Goal: Navigation & Orientation: Find specific page/section

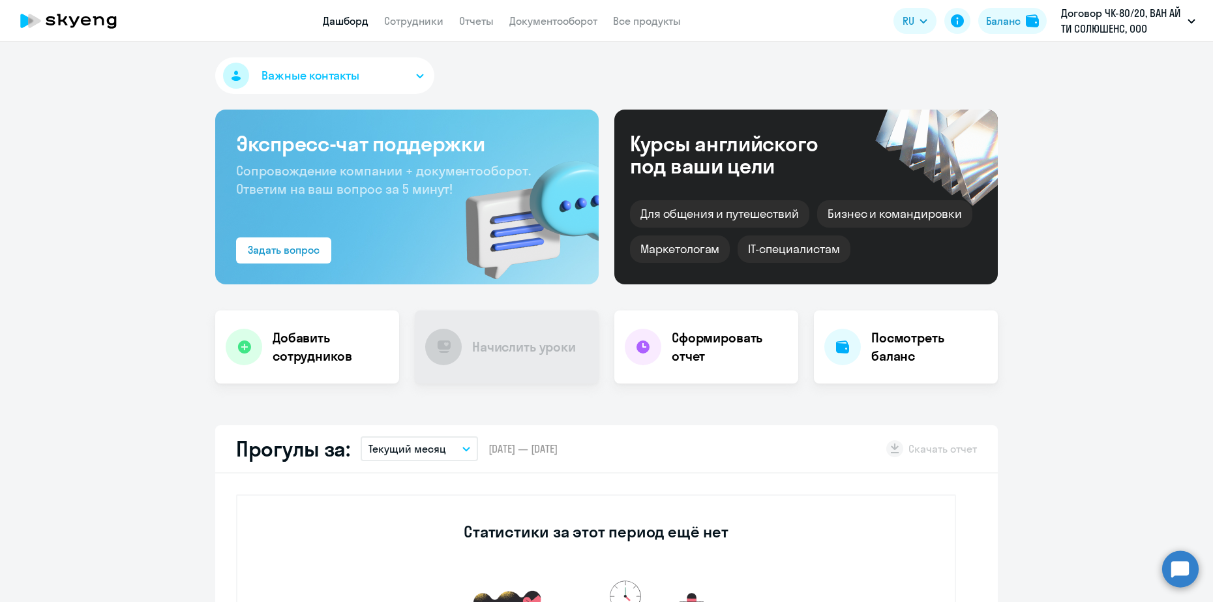
select select "30"
click at [411, 29] on app-header "Дашборд Сотрудники Отчеты Документооборот Все продукты Дашборд Сотрудники Отчет…" at bounding box center [606, 21] width 1213 height 42
click at [412, 18] on link "Сотрудники" at bounding box center [413, 20] width 59 height 13
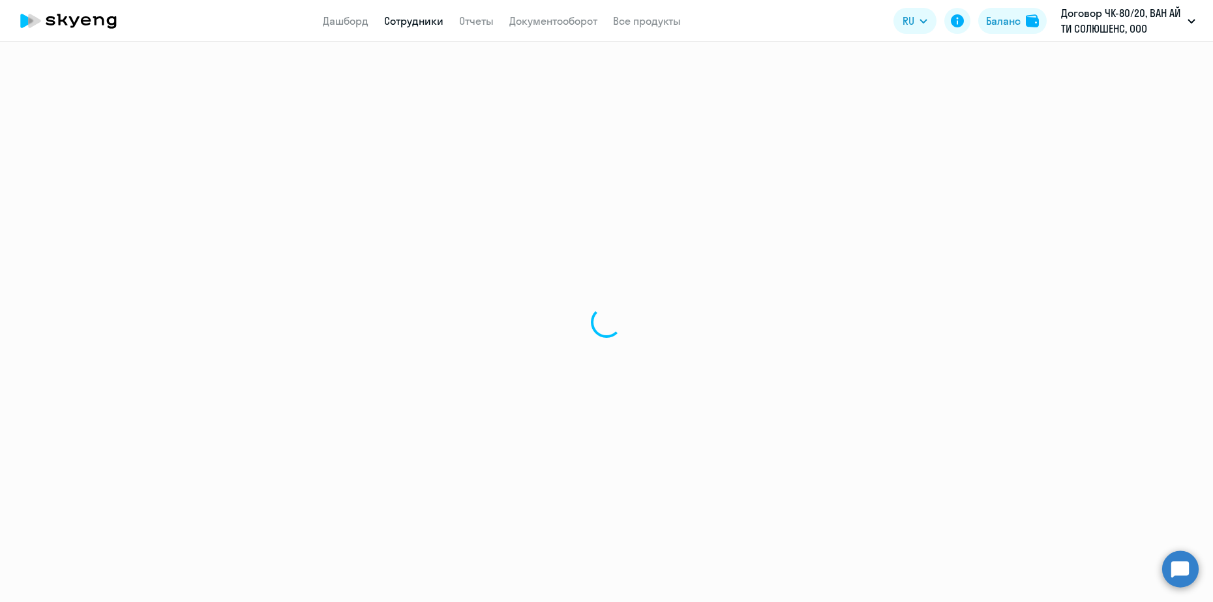
select select "30"
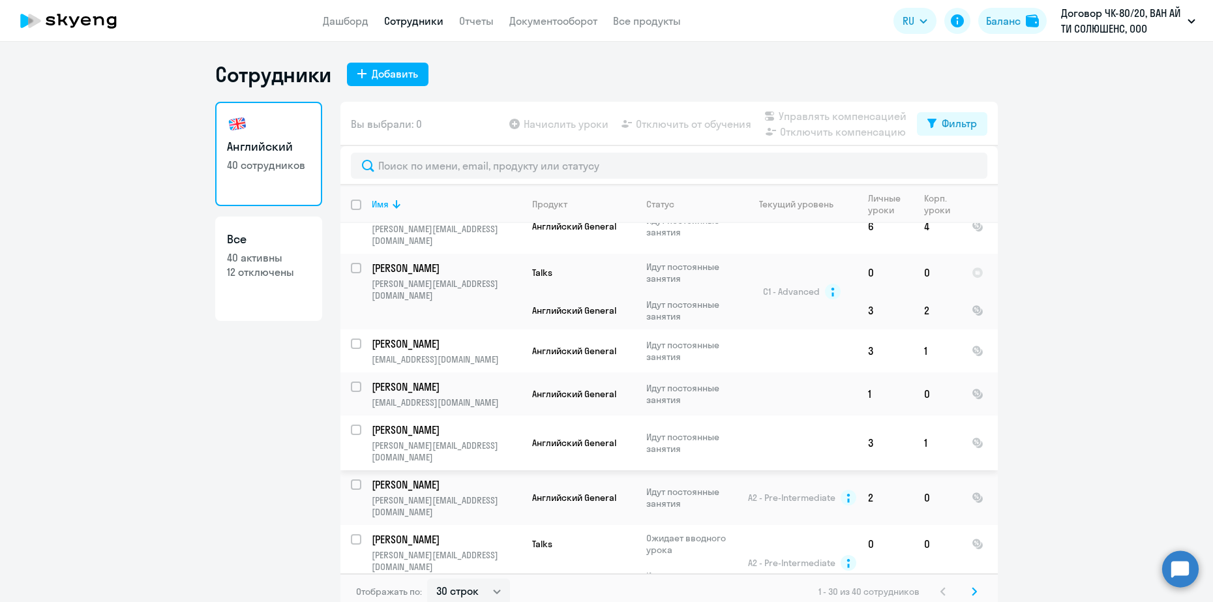
scroll to position [8, 0]
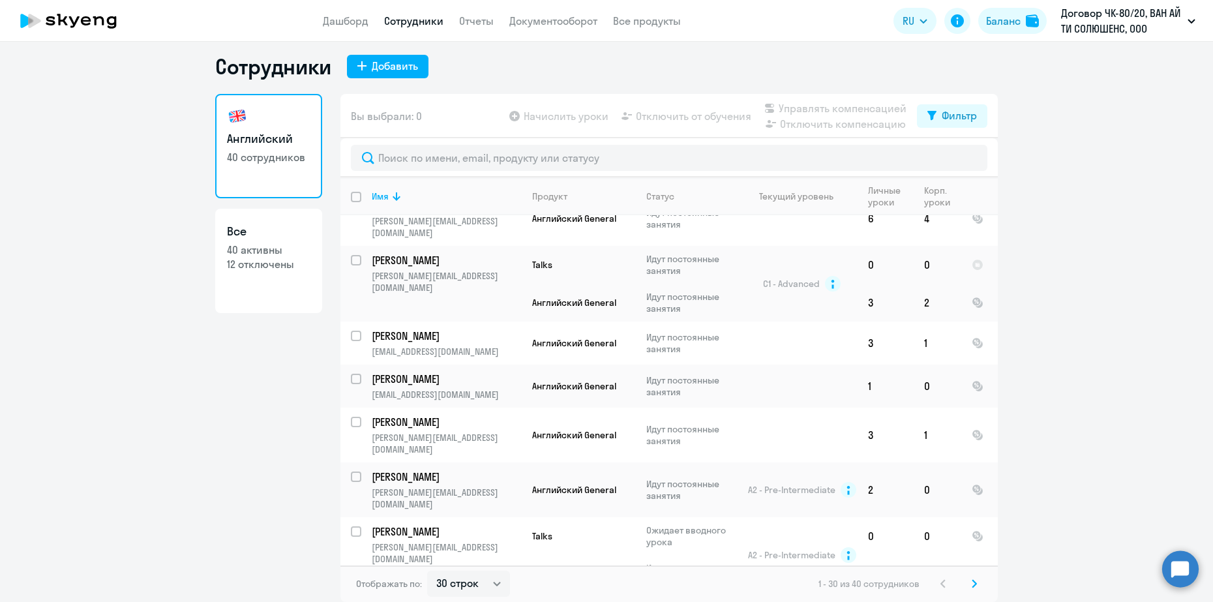
click at [972, 581] on icon at bounding box center [974, 583] width 5 height 9
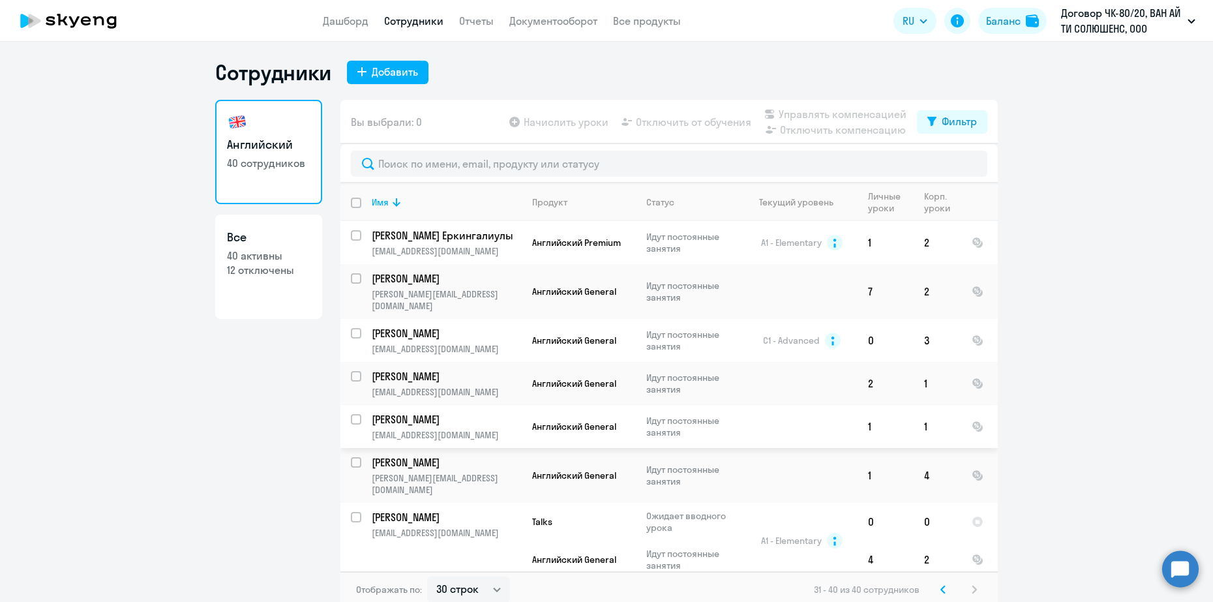
scroll to position [0, 0]
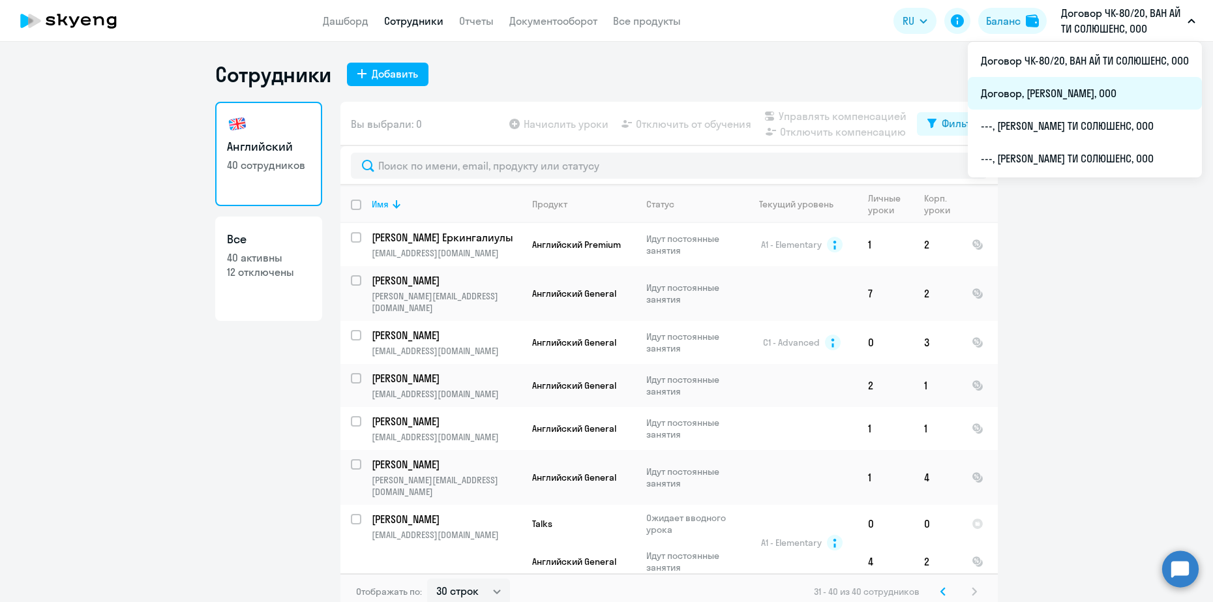
click at [1109, 84] on li "Договор, [PERSON_NAME], ООО" at bounding box center [1085, 93] width 234 height 33
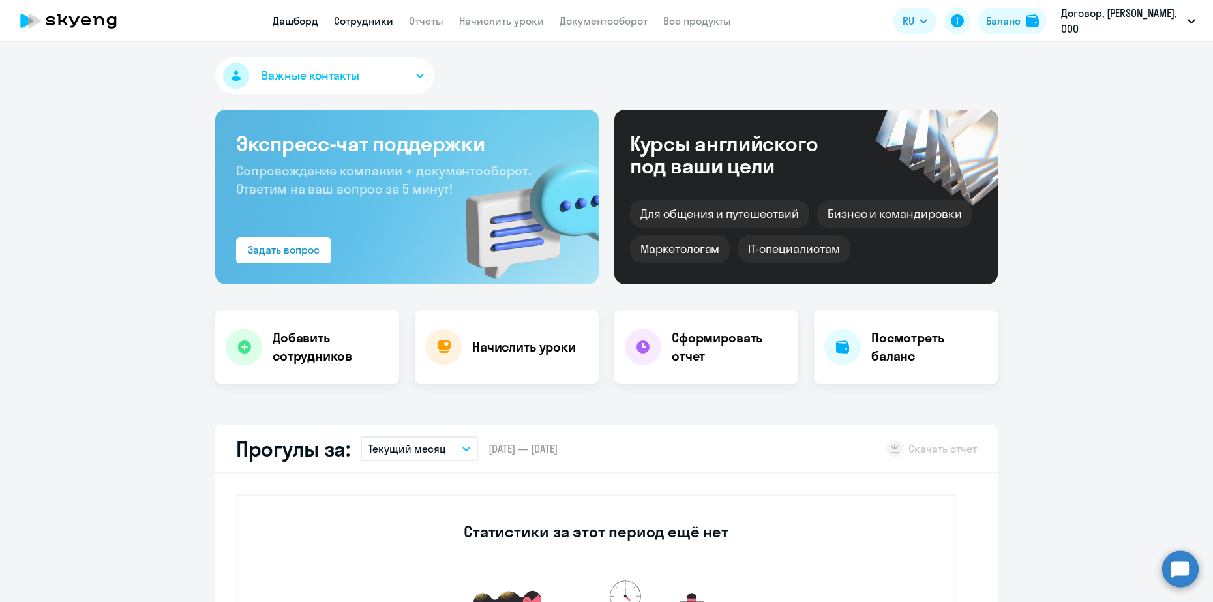
click at [362, 20] on link "Сотрудники" at bounding box center [363, 20] width 59 height 13
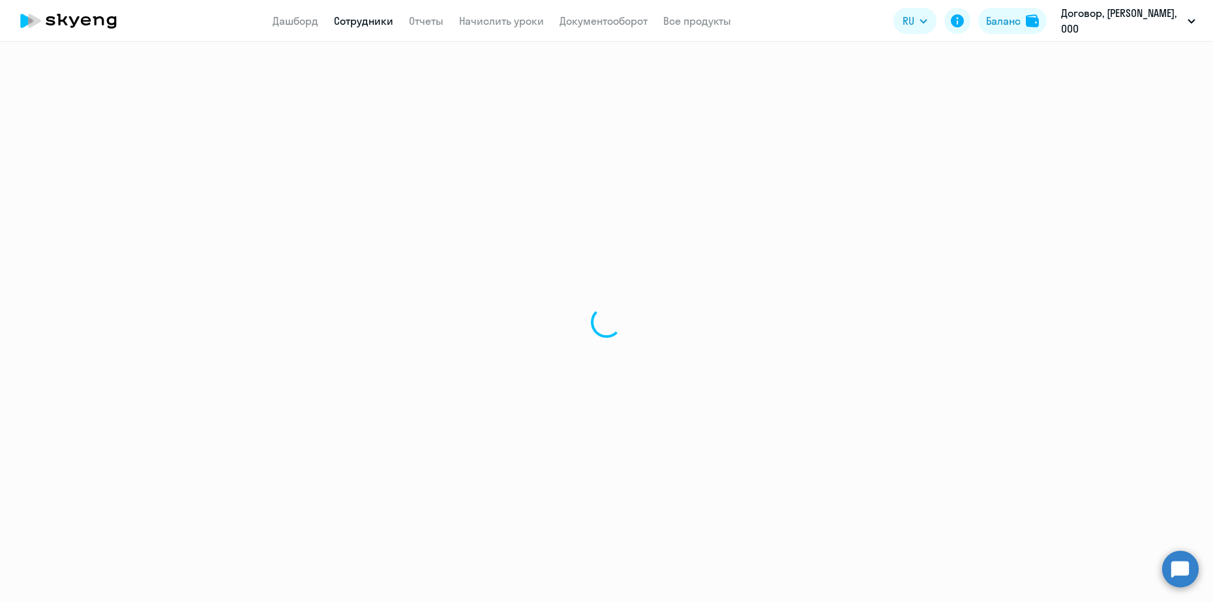
select select "30"
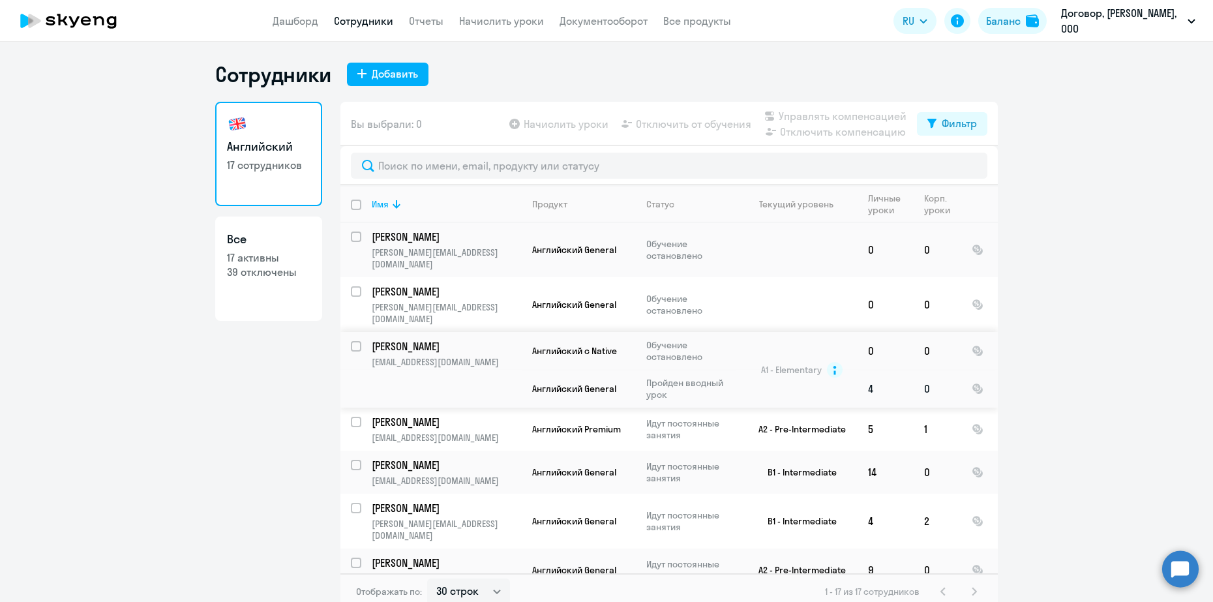
scroll to position [163, 0]
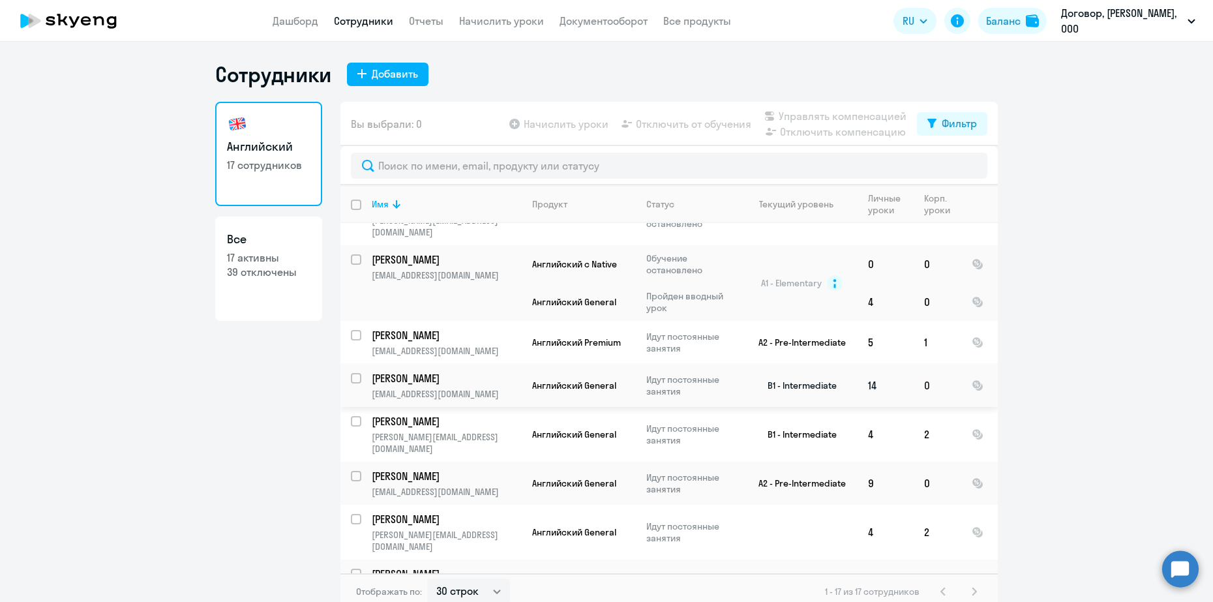
click at [863, 364] on td "14" at bounding box center [886, 385] width 56 height 43
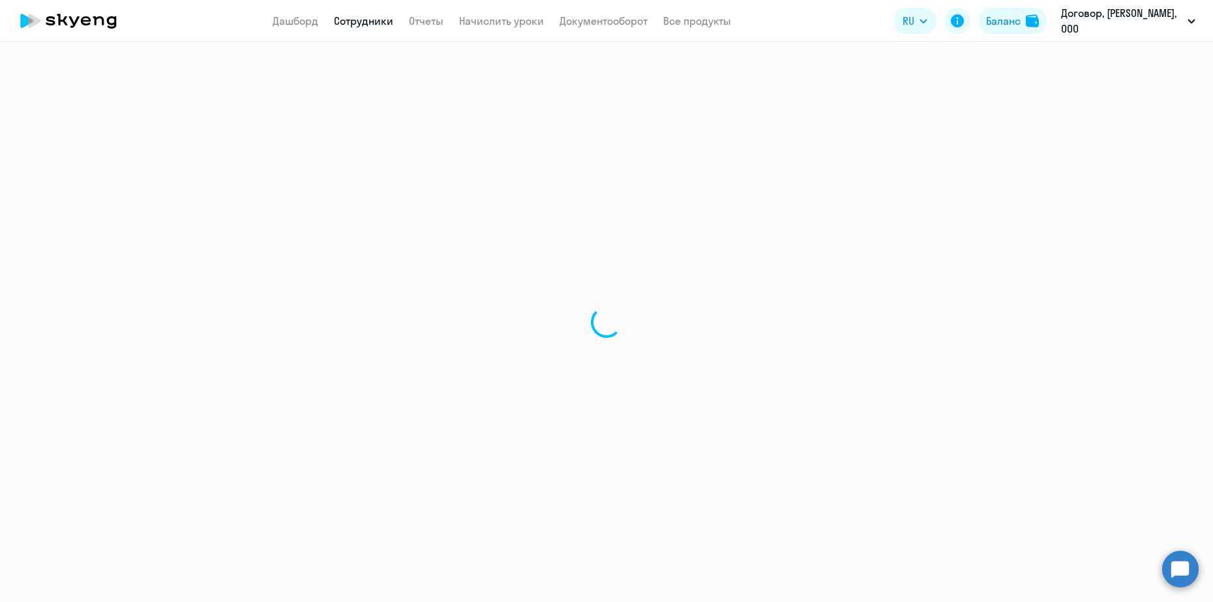
select select "english"
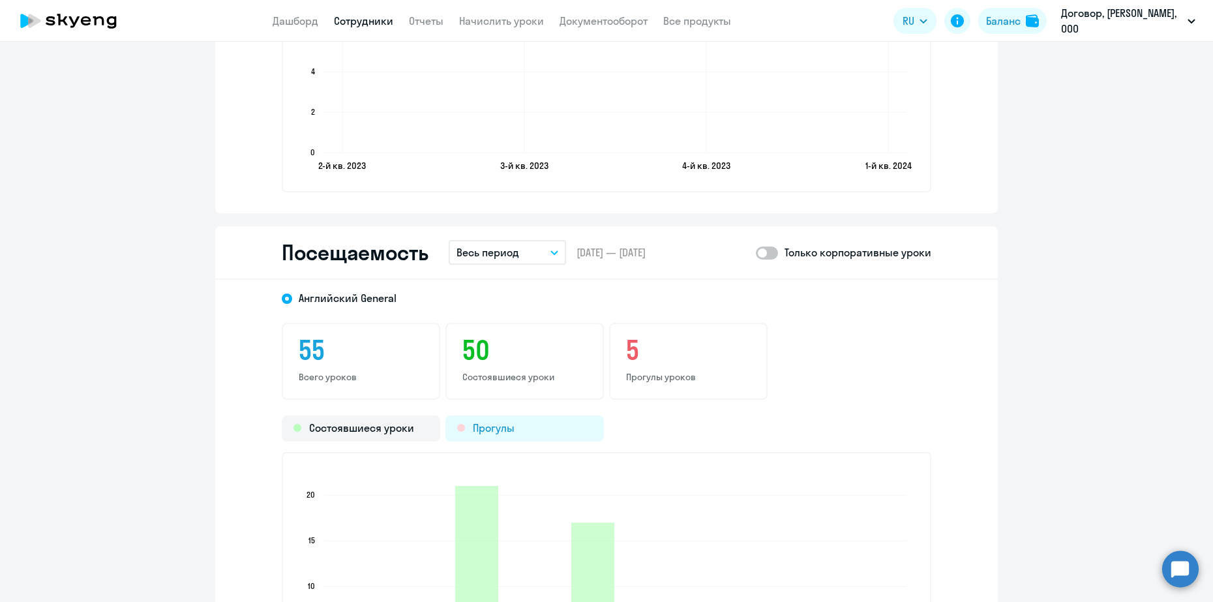
scroll to position [1376, 0]
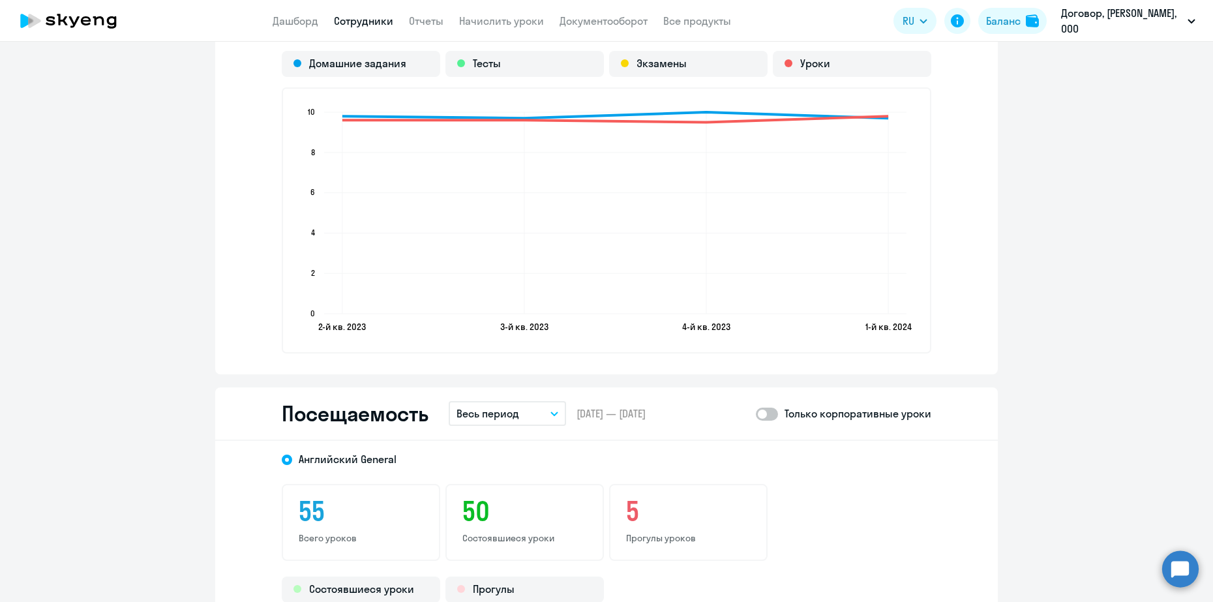
click at [510, 413] on p "Весь период" at bounding box center [487, 414] width 63 height 16
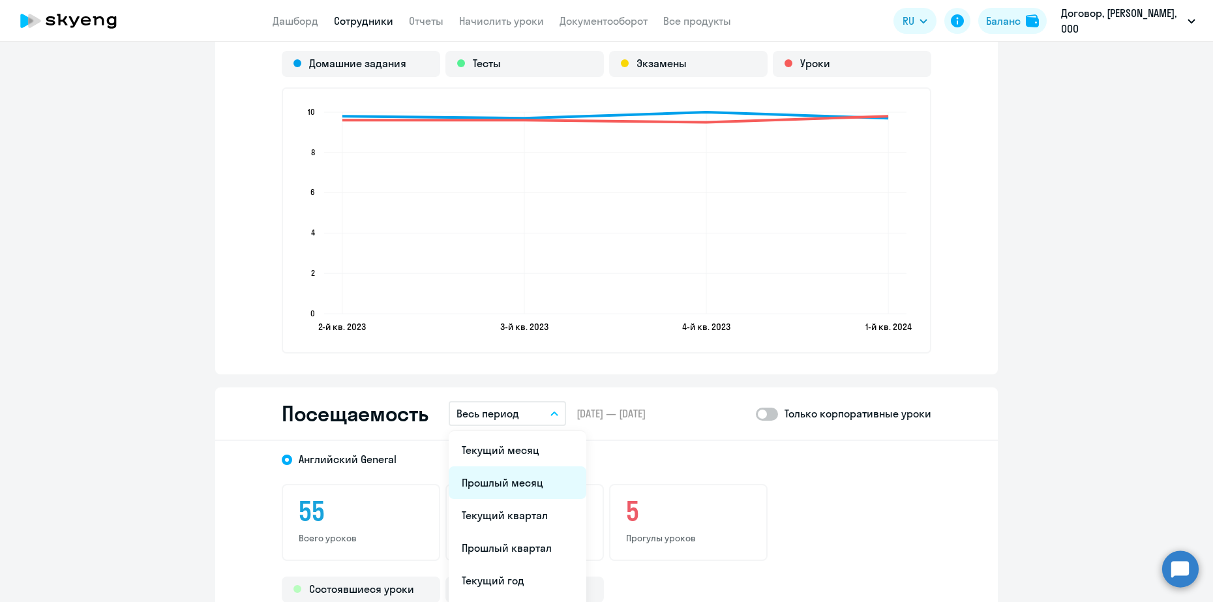
click at [513, 479] on li "Прошлый месяц" at bounding box center [518, 482] width 138 height 33
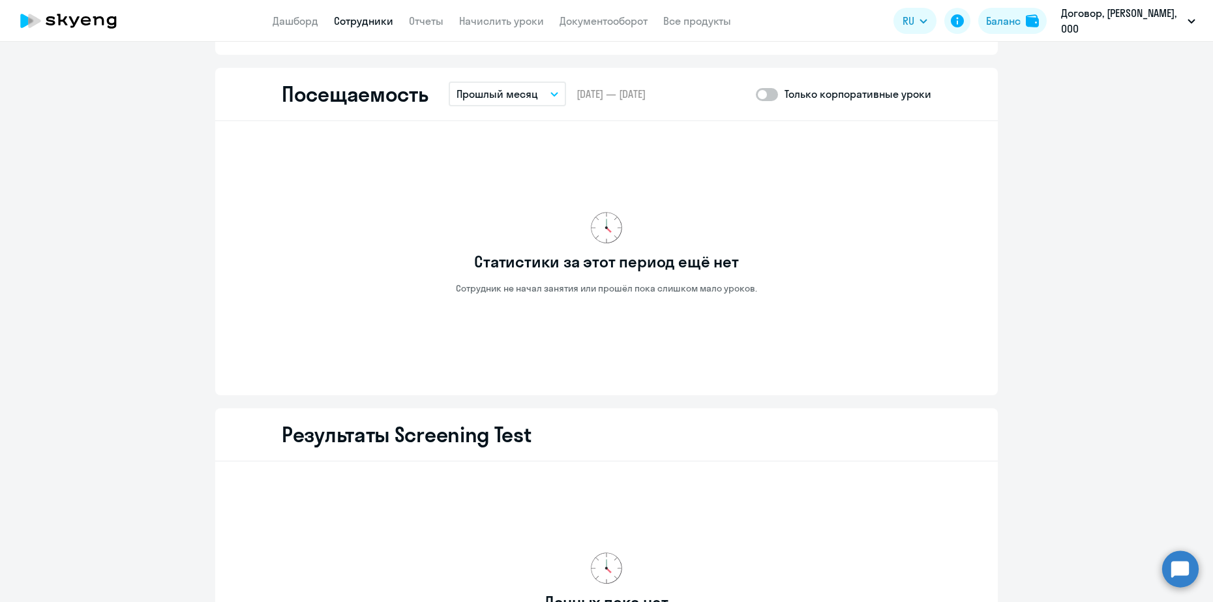
scroll to position [1702, 0]
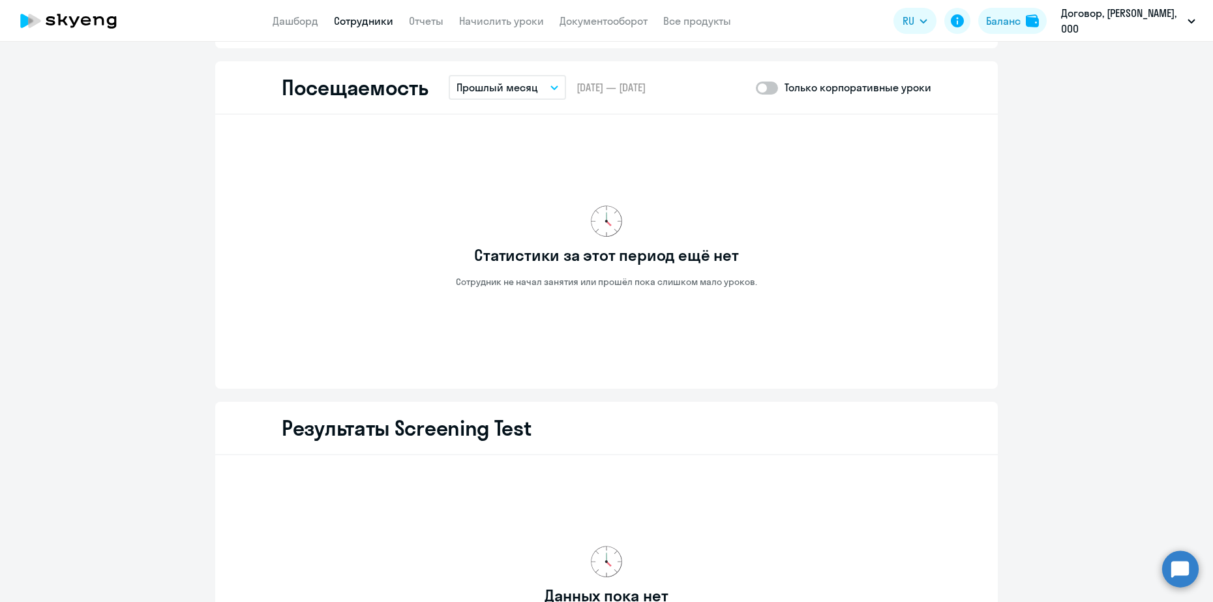
click at [557, 88] on button "Прошлый месяц" at bounding box center [507, 87] width 117 height 25
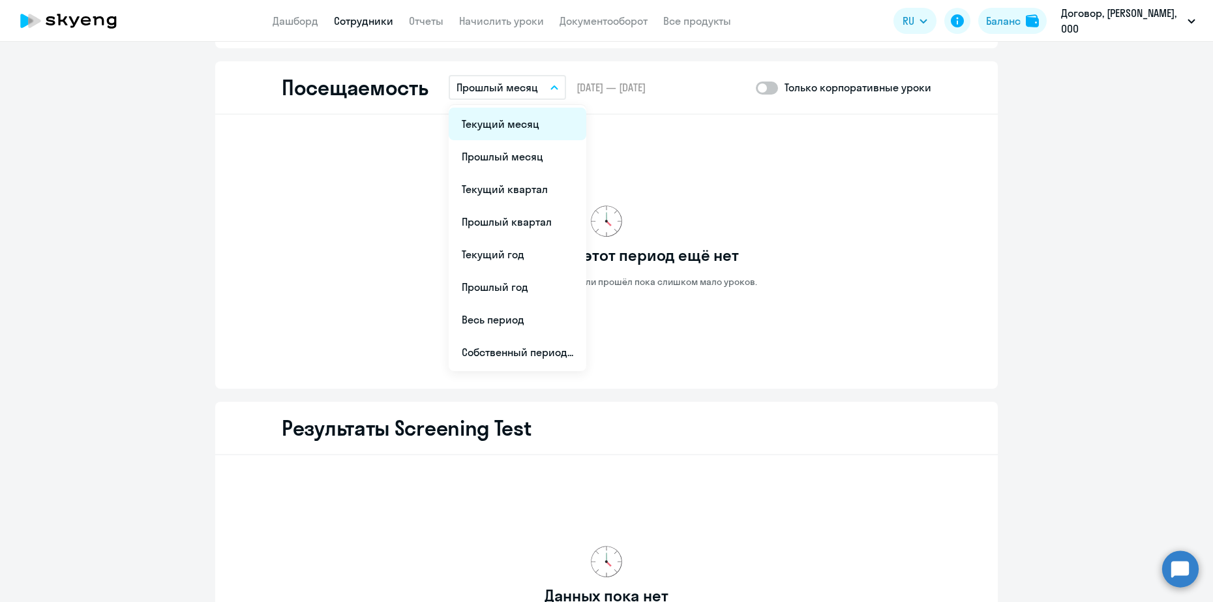
click at [543, 117] on li "Текущий месяц" at bounding box center [518, 124] width 138 height 33
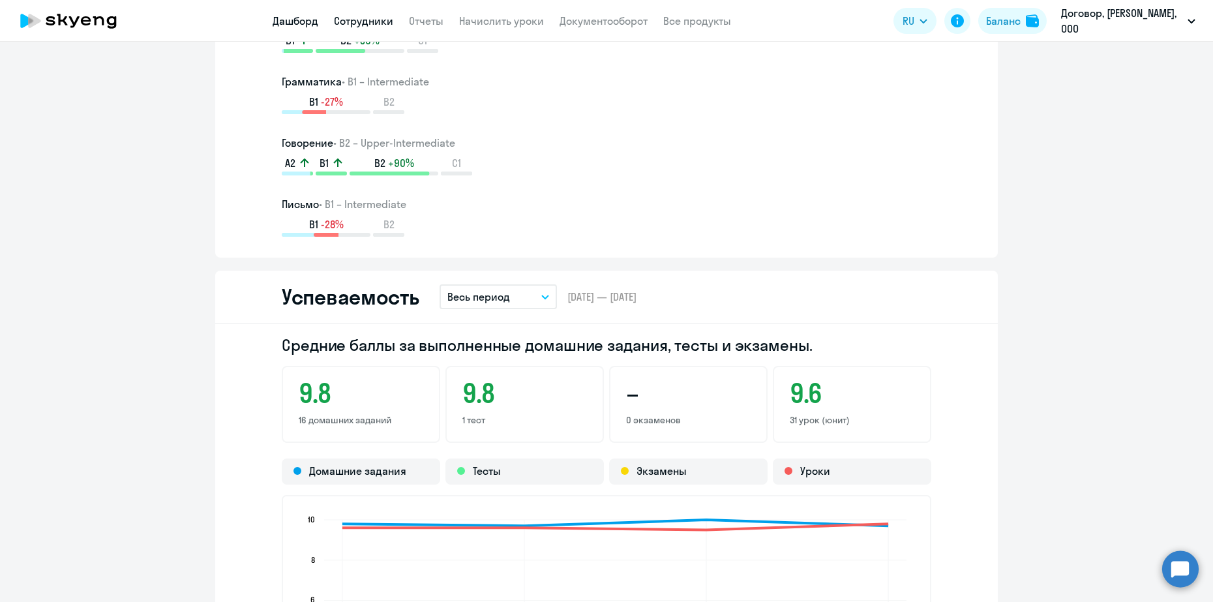
click at [308, 20] on link "Дашборд" at bounding box center [296, 20] width 46 height 13
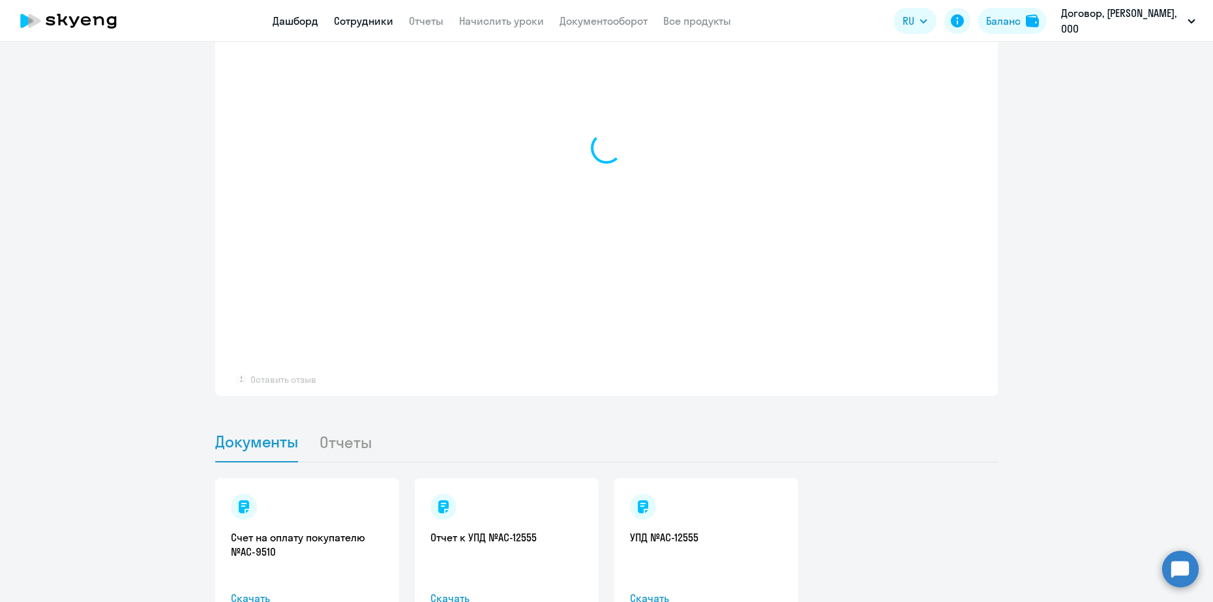
click at [362, 21] on link "Сотрудники" at bounding box center [363, 20] width 59 height 13
select select "30"
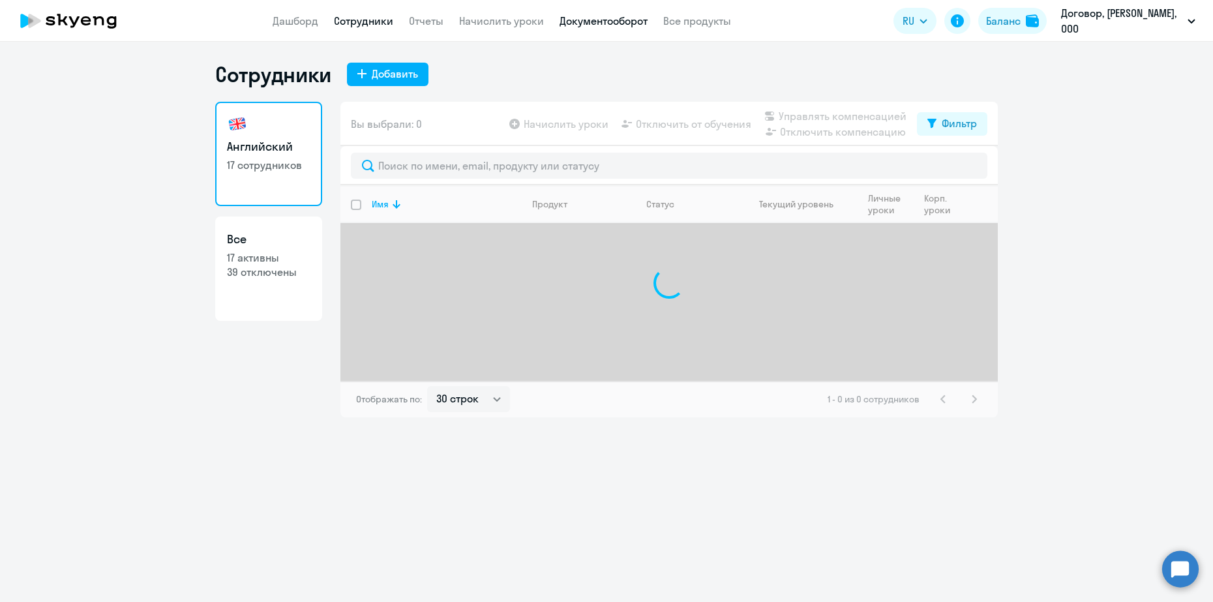
click at [592, 22] on link "Документооборот" at bounding box center [604, 20] width 88 height 13
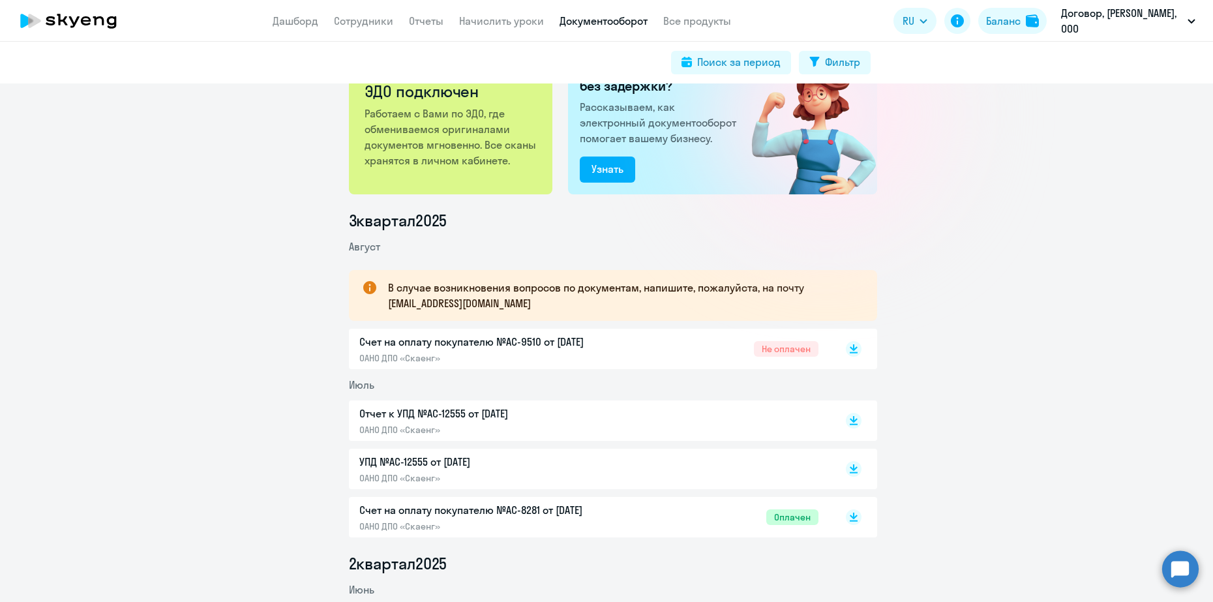
scroll to position [82, 0]
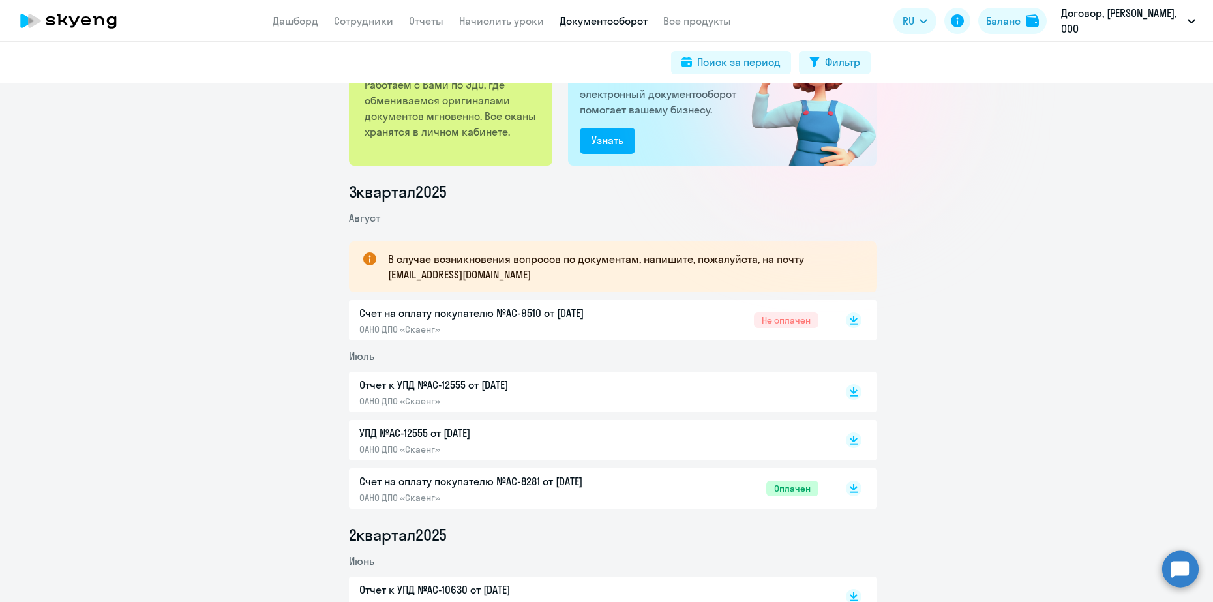
click at [545, 378] on p "Отчет к УПД №AC-12555 от [DATE]" at bounding box center [496, 385] width 274 height 16
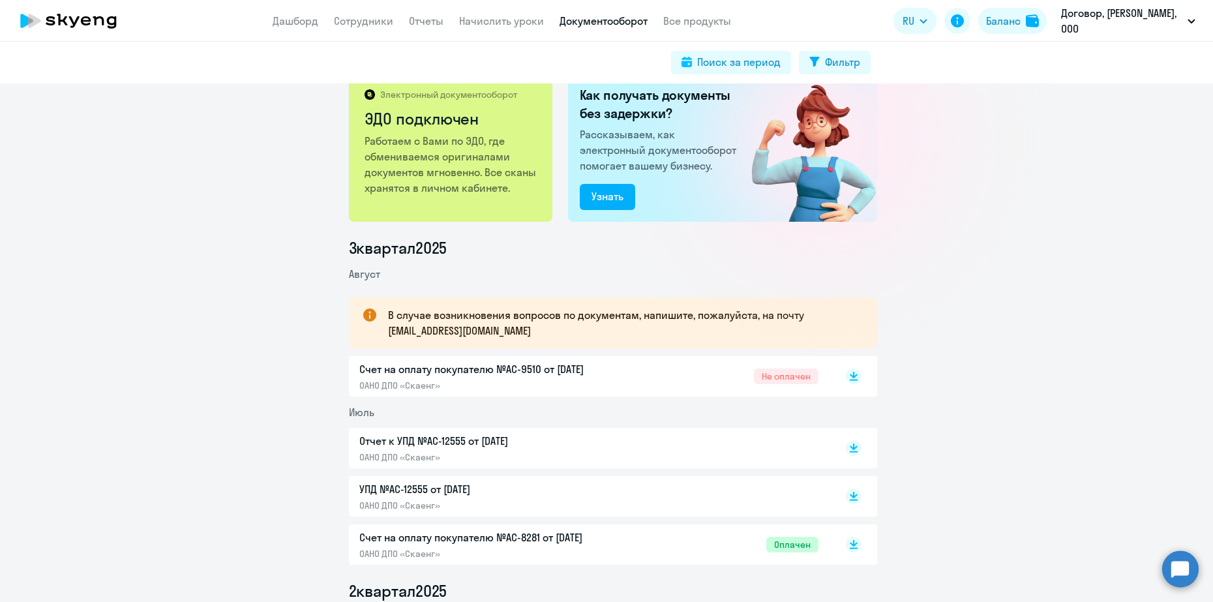
scroll to position [0, 0]
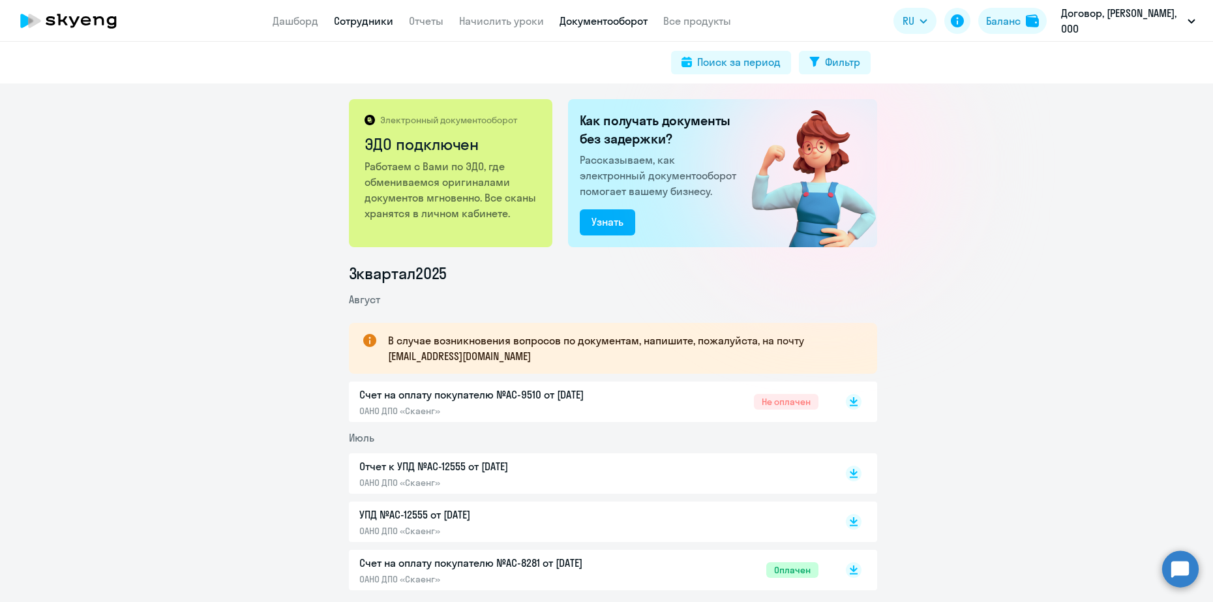
click at [372, 15] on link "Сотрудники" at bounding box center [363, 20] width 59 height 13
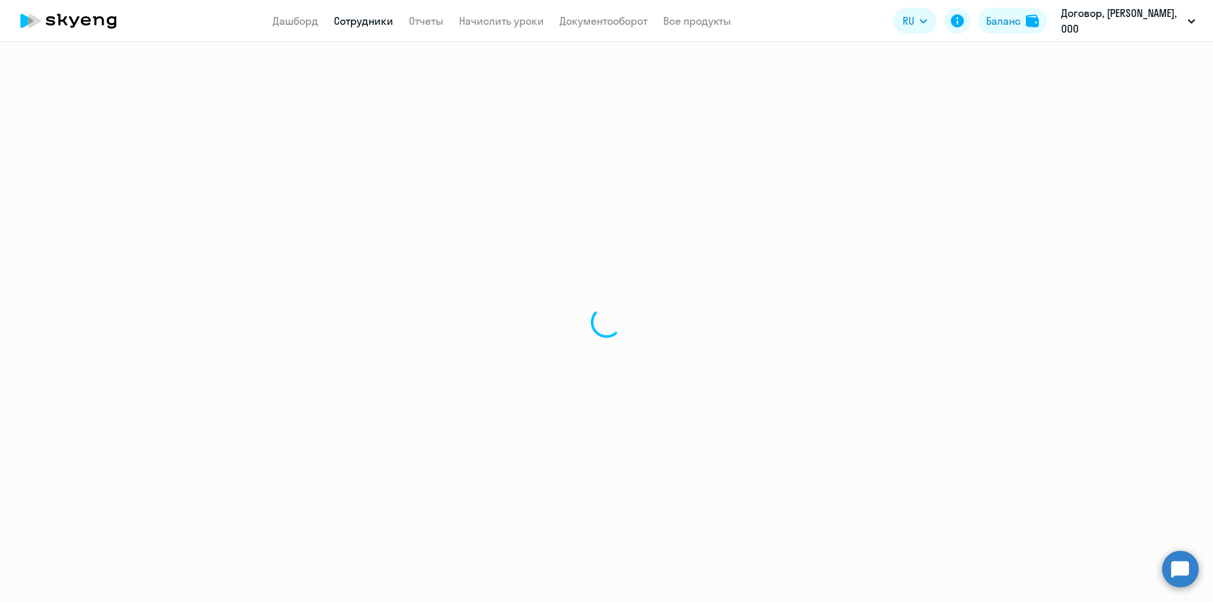
select select "30"
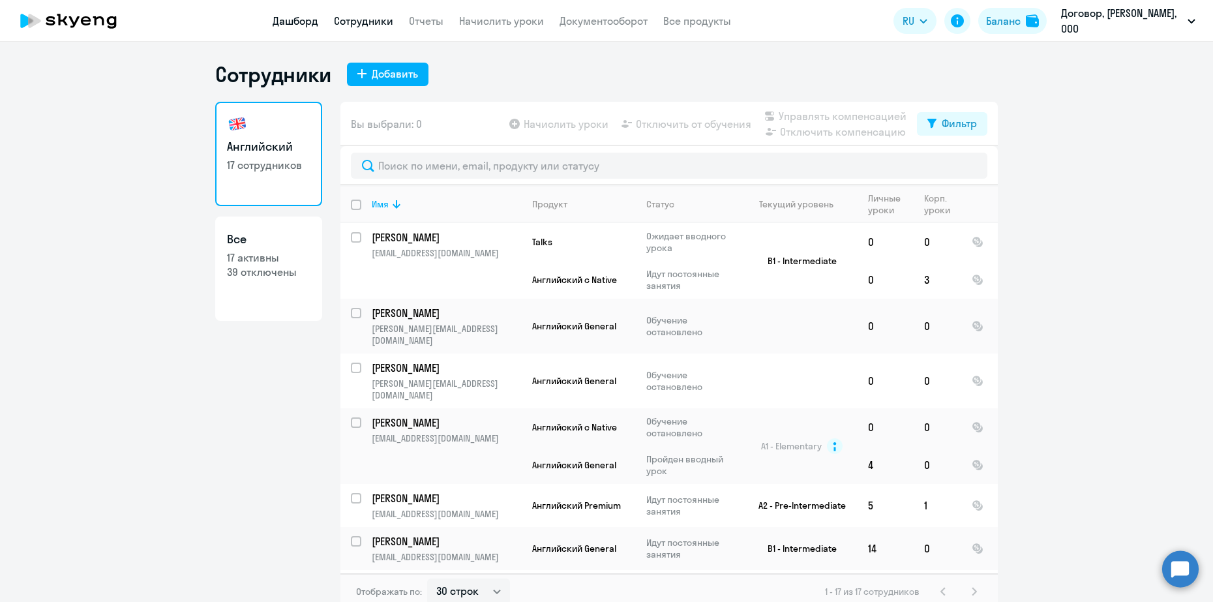
click at [283, 18] on link "Дашборд" at bounding box center [296, 20] width 46 height 13
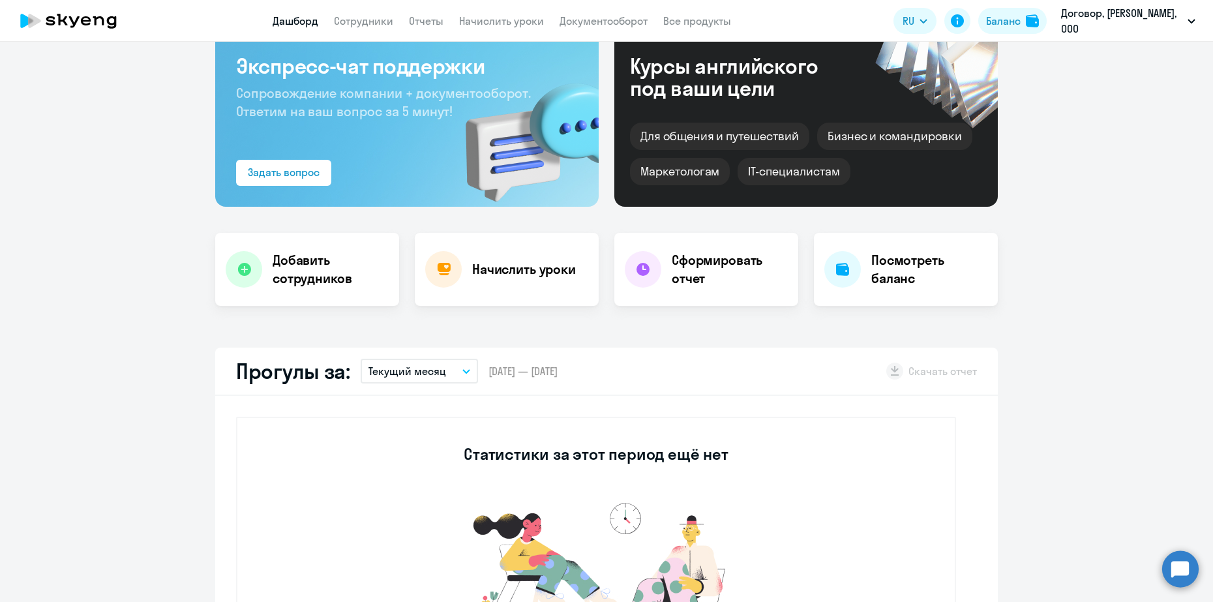
scroll to position [163, 0]
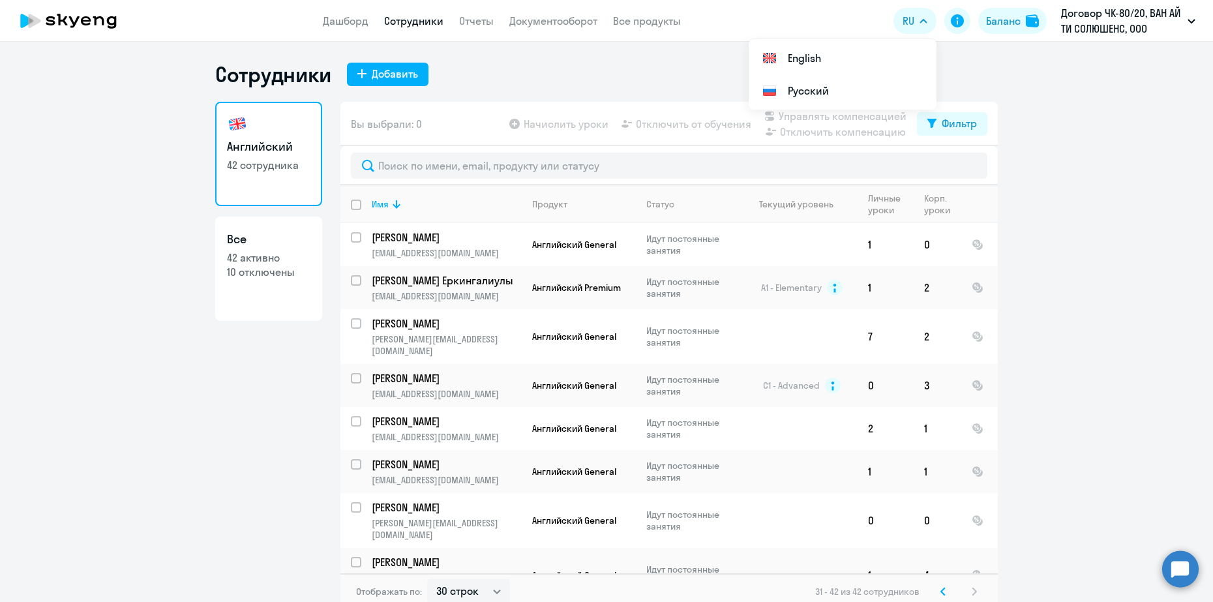
select select "30"
